Goal: Transaction & Acquisition: Obtain resource

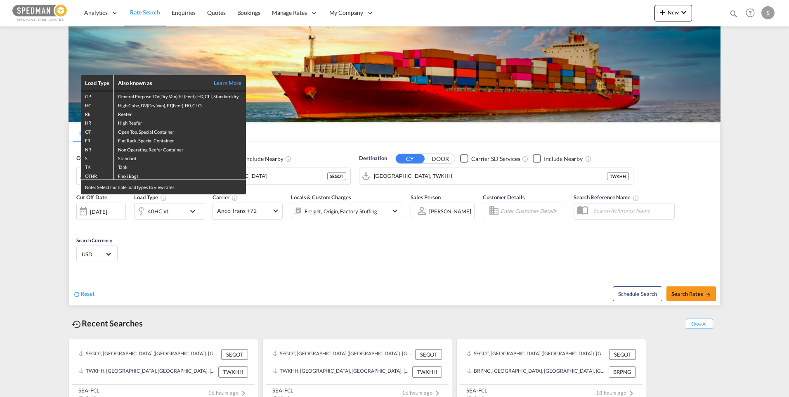
click at [457, 174] on div "Load Type Also known as Learn More GP General Purpose, DV(Dry Van), FT(Feet), H…" at bounding box center [394, 198] width 789 height 397
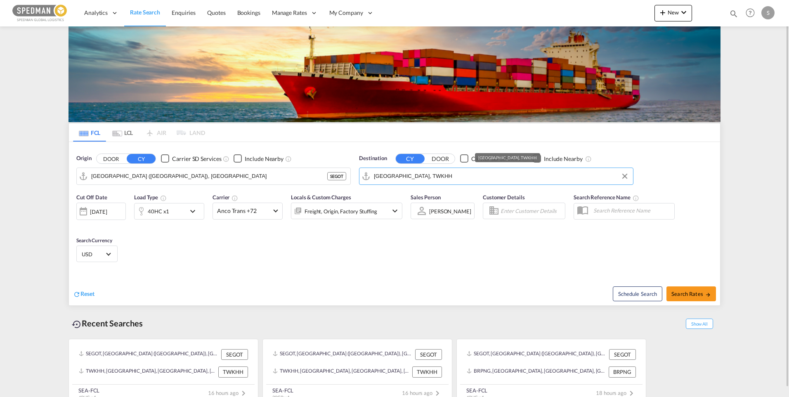
drag, startPoint x: 436, startPoint y: 174, endPoint x: 370, endPoint y: 175, distance: 66.4
click at [370, 175] on md-input-container "[GEOGRAPHIC_DATA], TWKHH" at bounding box center [495, 176] width 273 height 16
click at [323, 173] on div "Origin DOOR CY Carrier SD Services Include Nearby [GEOGRAPHIC_DATA] ([GEOGRAPHI…" at bounding box center [394, 165] width 651 height 47
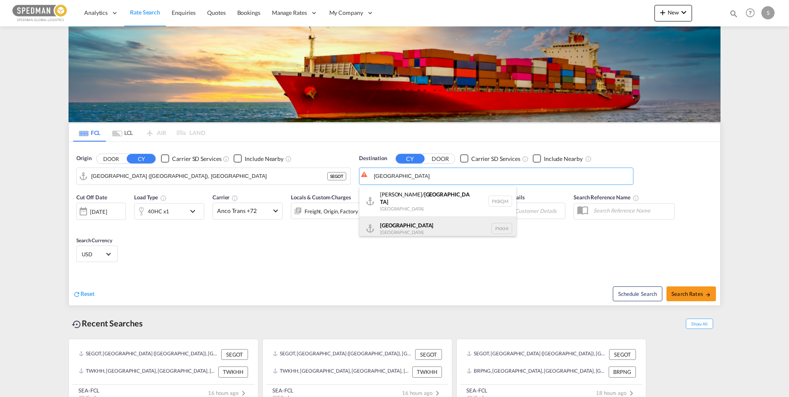
click at [399, 223] on div "Karachi [GEOGRAPHIC_DATA] PKKHI" at bounding box center [437, 228] width 157 height 25
type input "[GEOGRAPHIC_DATA], PKKHI"
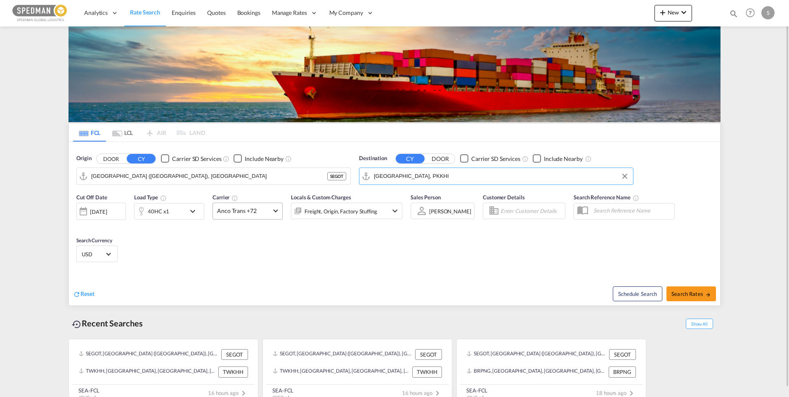
click at [278, 211] on md-select-value "Anco Trans +72" at bounding box center [247, 211] width 69 height 16
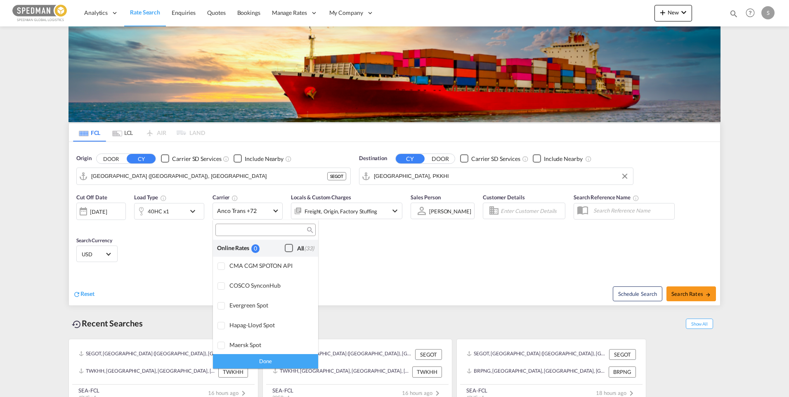
scroll to position [643, 0]
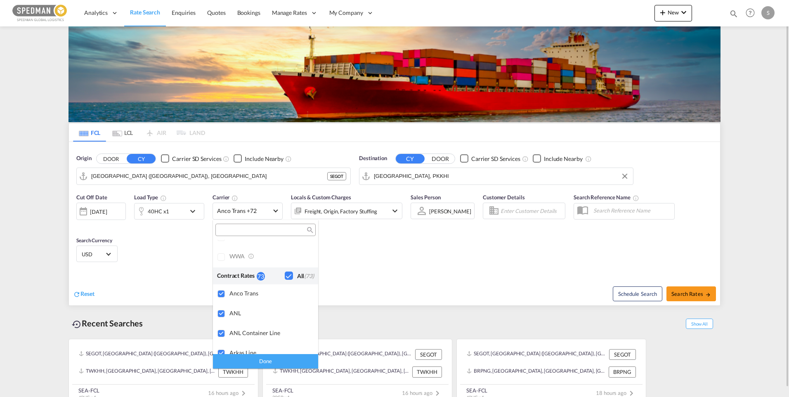
click at [417, 271] on md-backdrop at bounding box center [394, 198] width 789 height 397
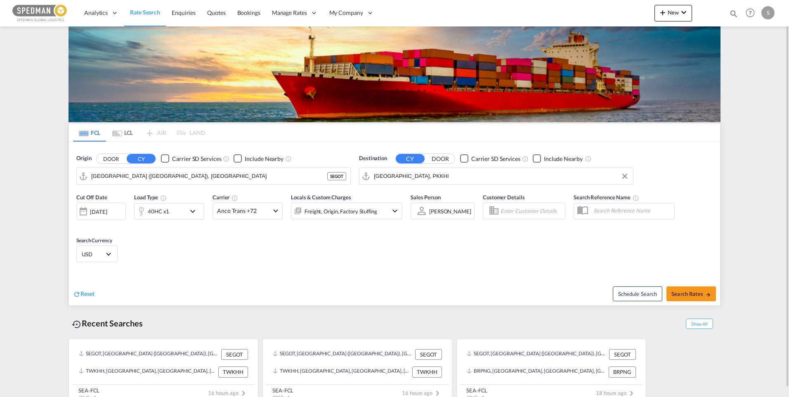
click at [397, 212] on md-icon "icon-chevron-down" at bounding box center [395, 211] width 10 height 10
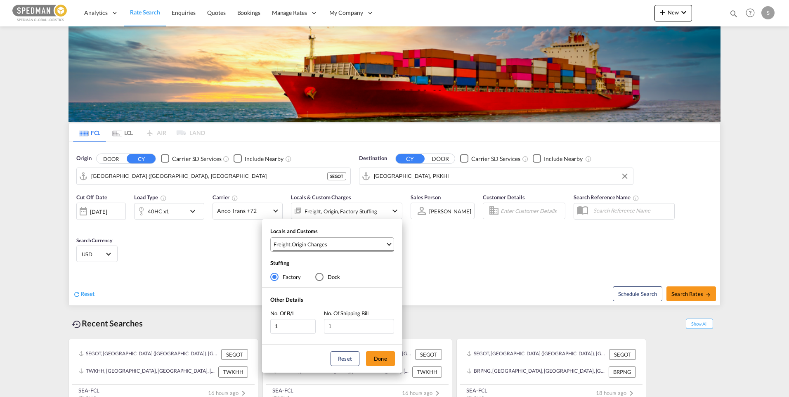
click at [389, 245] on md-select-value "Freight , Origin Charges" at bounding box center [333, 245] width 121 height 14
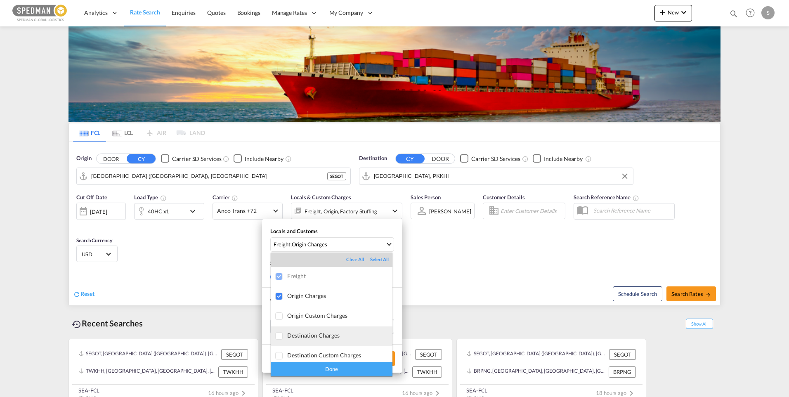
click at [278, 333] on div at bounding box center [279, 336] width 8 height 8
click at [338, 369] on div "Done" at bounding box center [332, 369] width 122 height 14
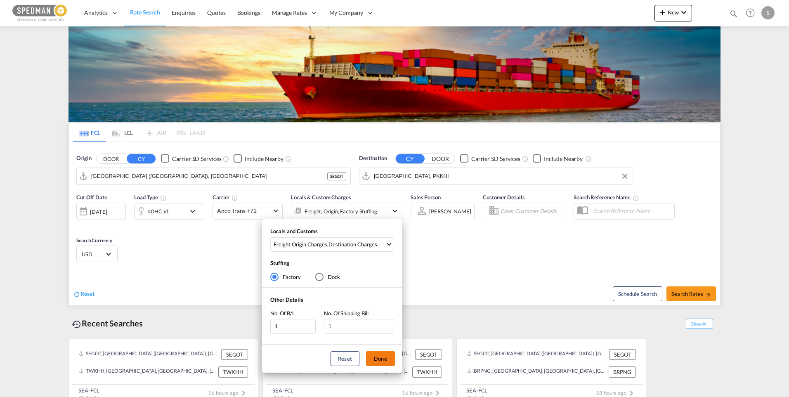
click at [387, 356] on button "Done" at bounding box center [380, 358] width 29 height 15
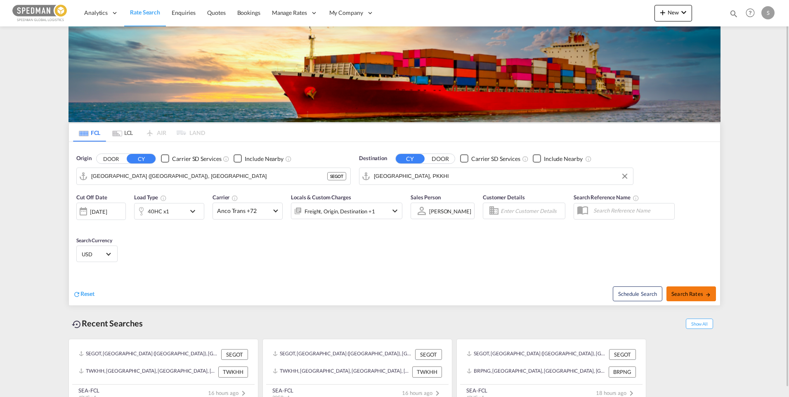
click at [689, 296] on span "Search Rates" at bounding box center [691, 293] width 40 height 7
type input "SEGOT to PKKHI / [DATE]"
